Goal: Go to known website

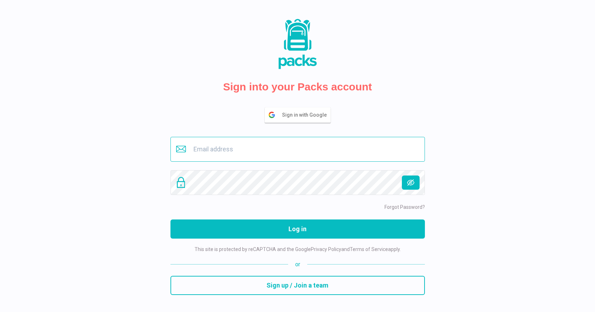
type input "[EMAIL_ADDRESS][DOMAIN_NAME]"
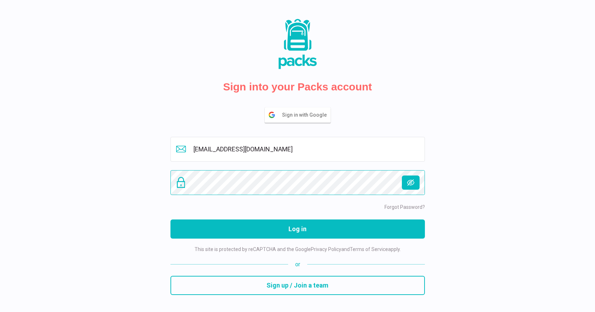
click at [297, 229] on button "Log in" at bounding box center [297, 228] width 254 height 19
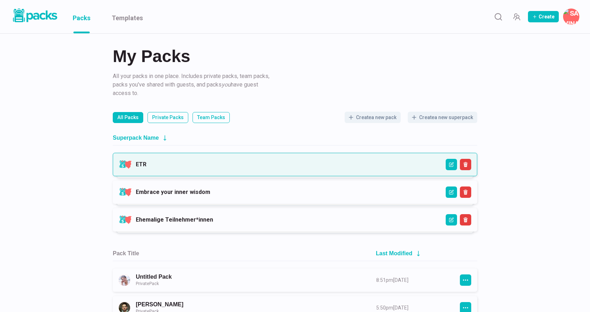
click at [146, 161] on link "ETR" at bounding box center [141, 164] width 11 height 7
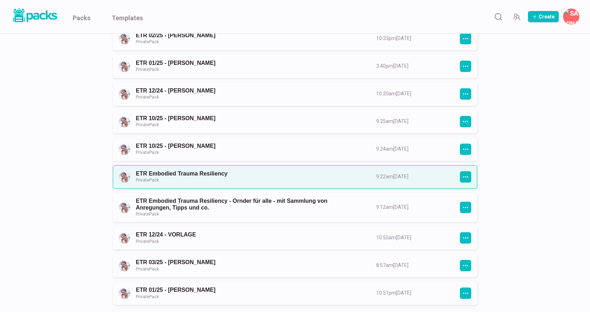
scroll to position [175, 0]
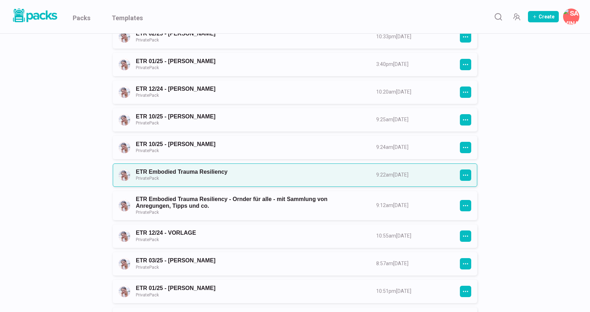
click at [296, 173] on link "ETR Embodied Trauma Resiliency Private Pack" at bounding box center [250, 174] width 228 height 13
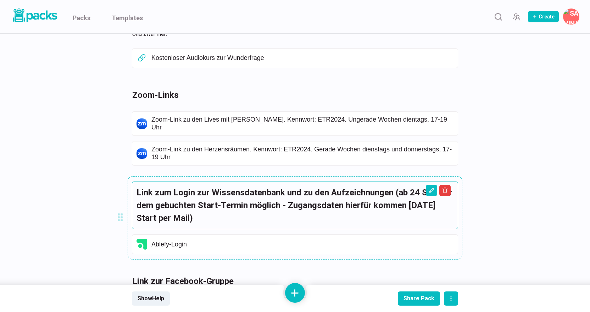
scroll to position [407, 0]
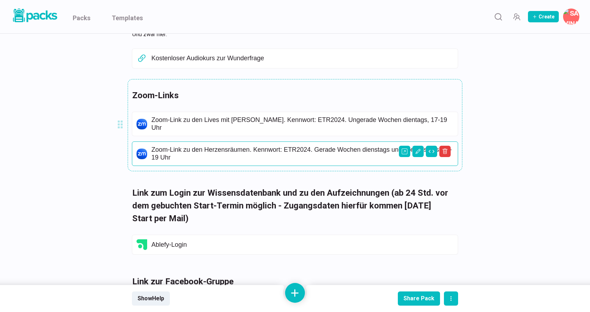
click at [319, 146] on p "Zoom-Link zu den Herzensräumen. Kennwort: ETR2024. Gerade Wochen dienstags und …" at bounding box center [302, 153] width 302 height 15
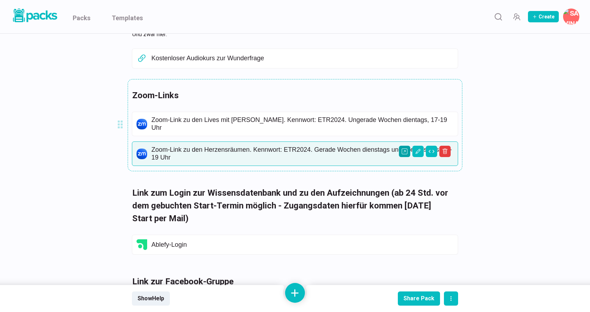
click at [406, 149] on icon "Open external link" at bounding box center [405, 152] width 6 height 6
